Goal: Task Accomplishment & Management: Use online tool/utility

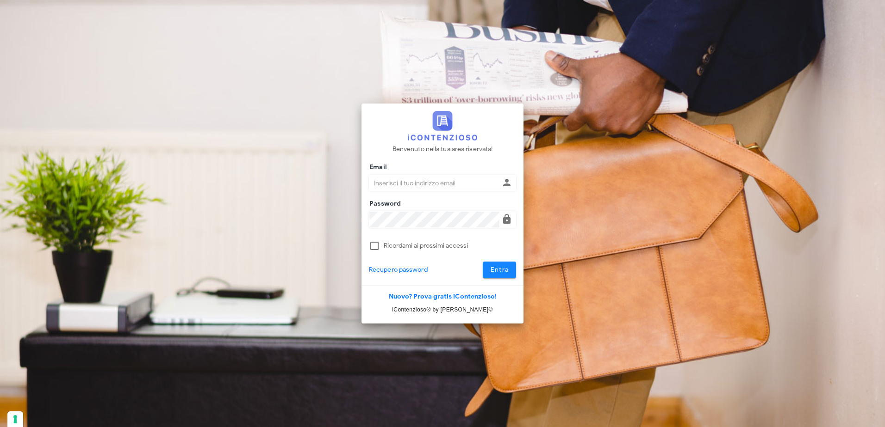
type input "claudio.nascimben@studionascimben.it"
click at [489, 271] on button "Entra" at bounding box center [500, 270] width 34 height 17
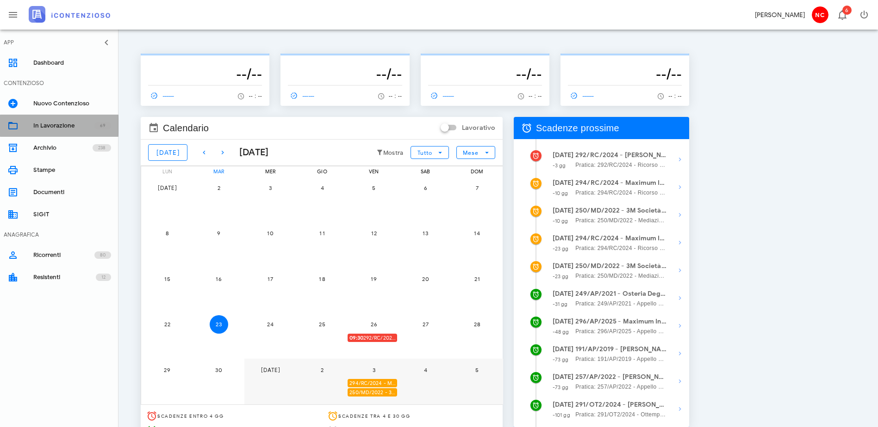
click at [75, 133] on link "In Lavorazione 69" at bounding box center [59, 126] width 118 height 22
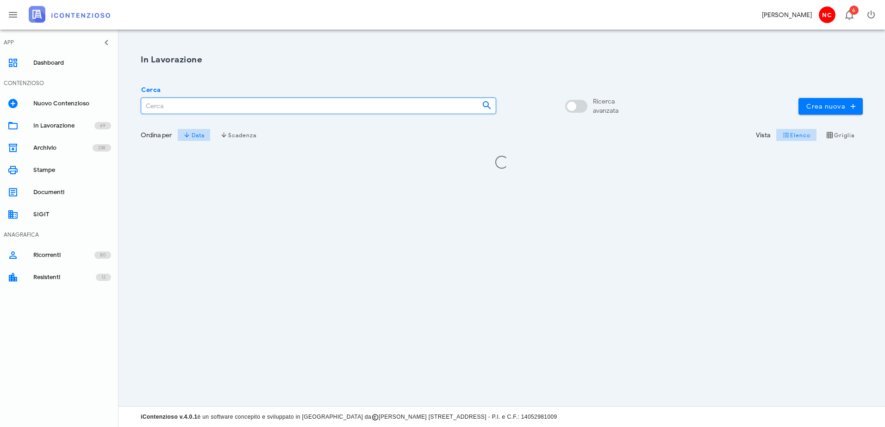
click at [217, 111] on input "Cerca" at bounding box center [307, 106] width 333 height 16
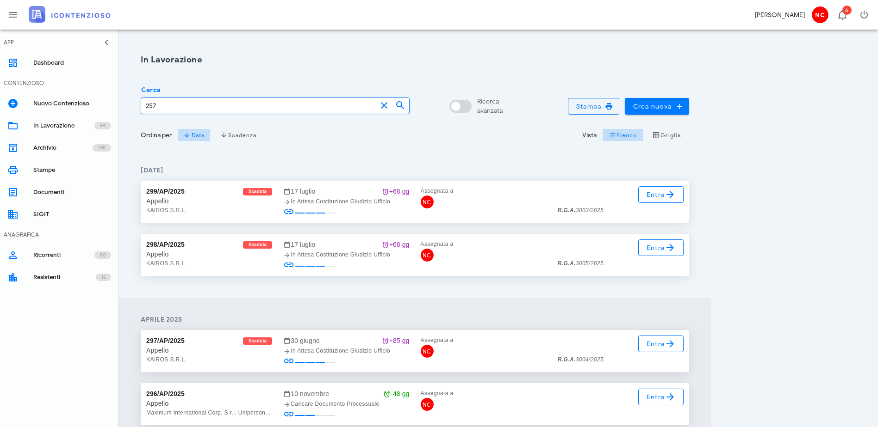
type input "257"
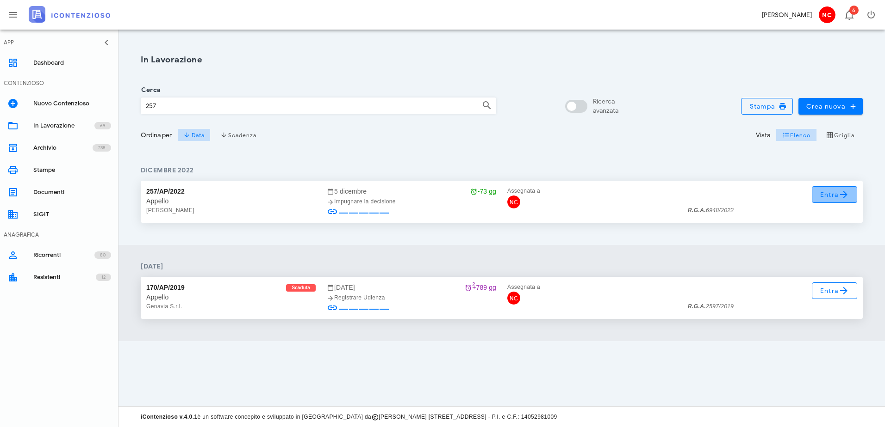
click at [827, 191] on span "Entra" at bounding box center [834, 194] width 30 height 11
